Goal: Information Seeking & Learning: Understand process/instructions

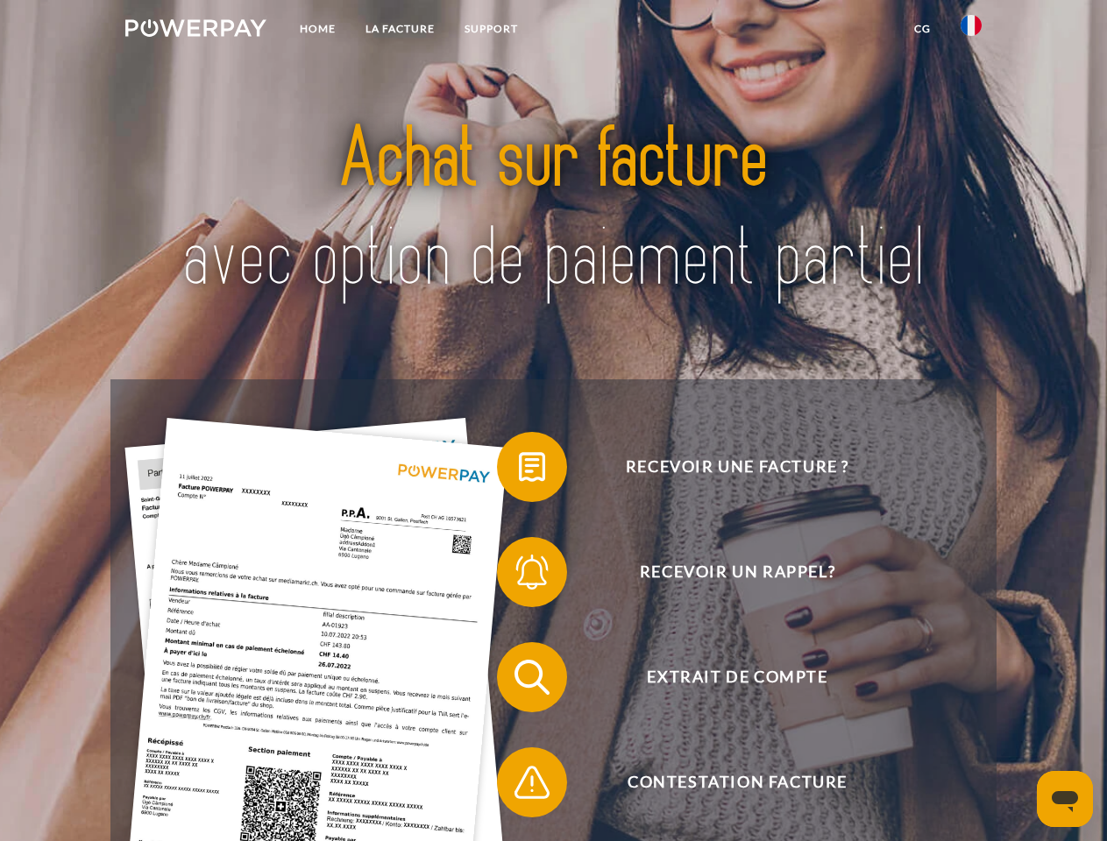
click at [195, 31] on img at bounding box center [195, 28] width 141 height 18
click at [971, 31] on img at bounding box center [971, 25] width 21 height 21
click at [922, 29] on link "CG" at bounding box center [922, 29] width 46 height 32
click at [519, 471] on span at bounding box center [506, 467] width 88 height 88
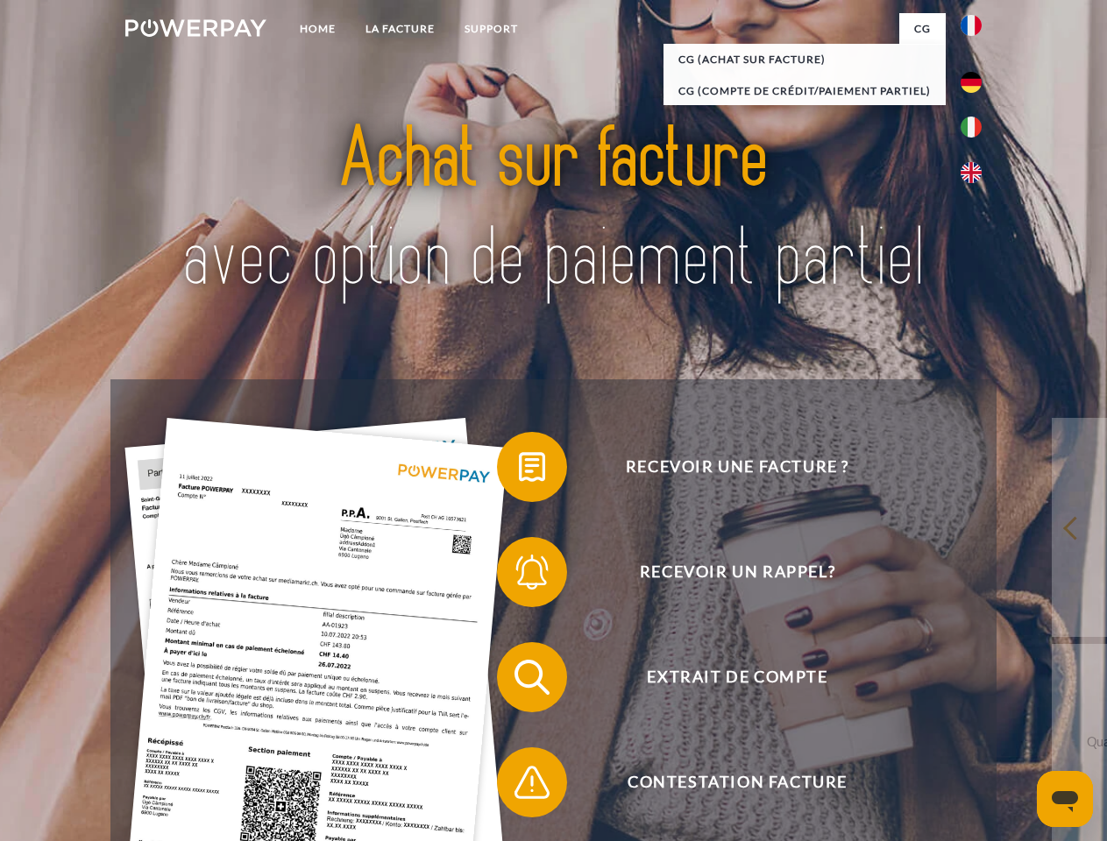
click at [519, 576] on span at bounding box center [506, 572] width 88 height 88
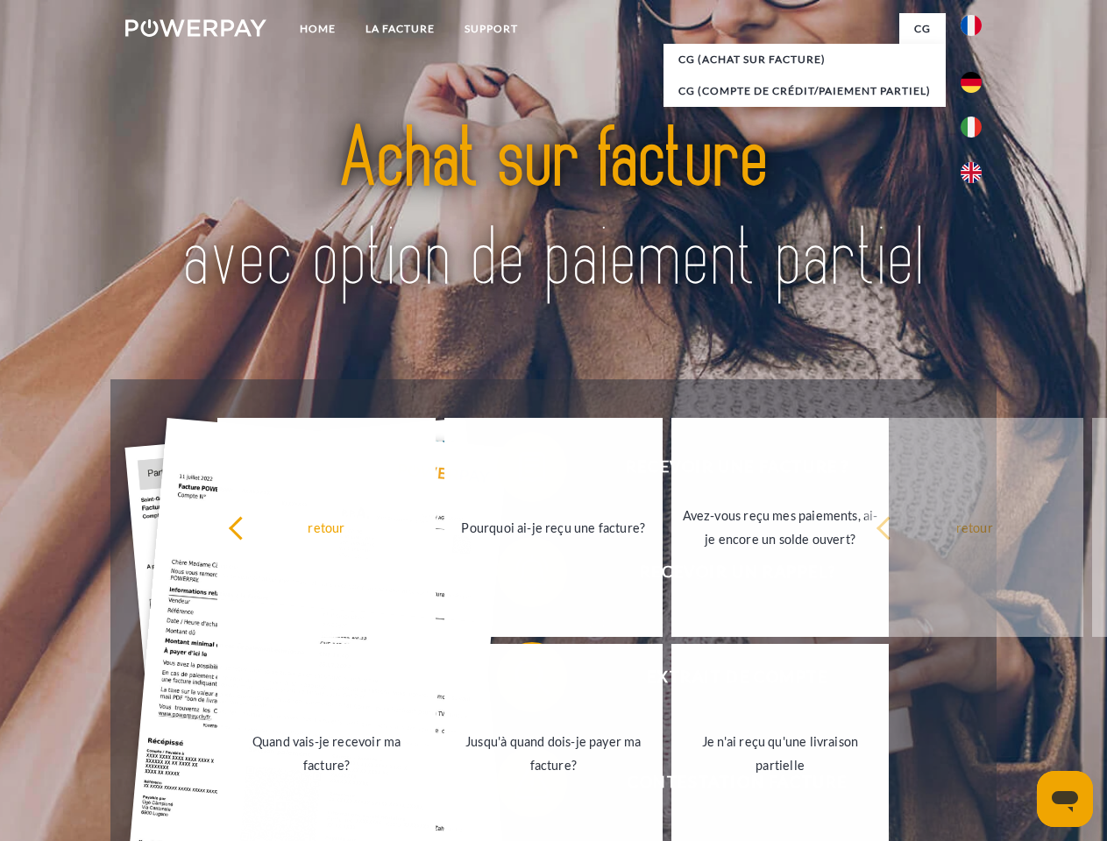
click at [519, 681] on link "Jusqu'à quand dois-je payer ma facture?" at bounding box center [553, 753] width 218 height 219
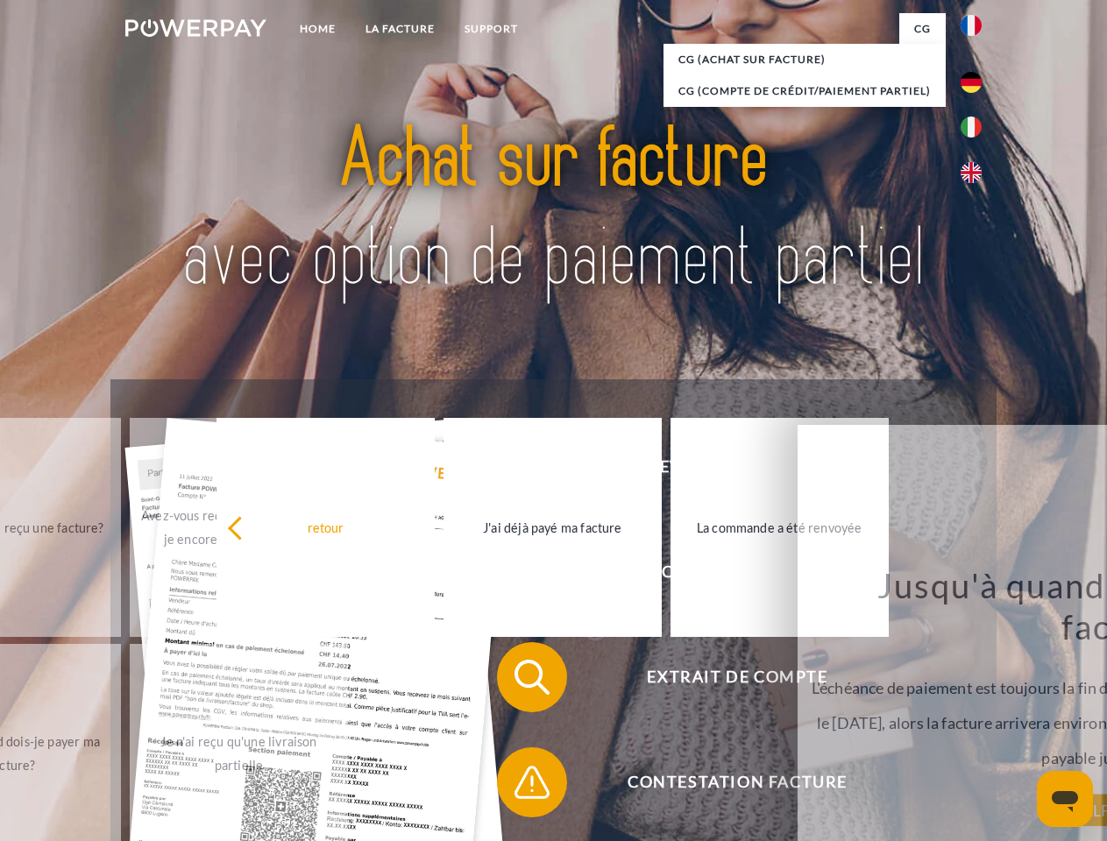
click at [519, 786] on span at bounding box center [506, 783] width 88 height 88
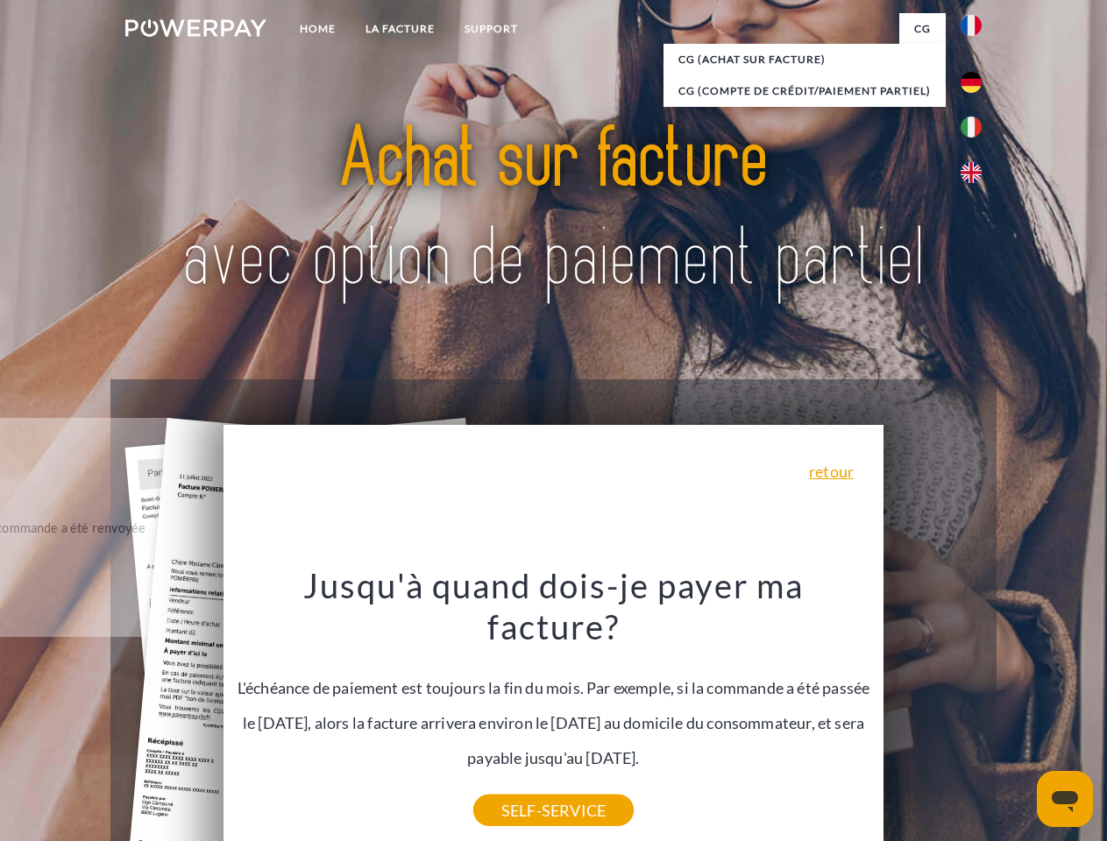
click at [1065, 799] on icon "Ouvrir la fenêtre de messagerie" at bounding box center [1065, 801] width 26 height 21
